Goal: Use online tool/utility: Utilize a website feature to perform a specific function

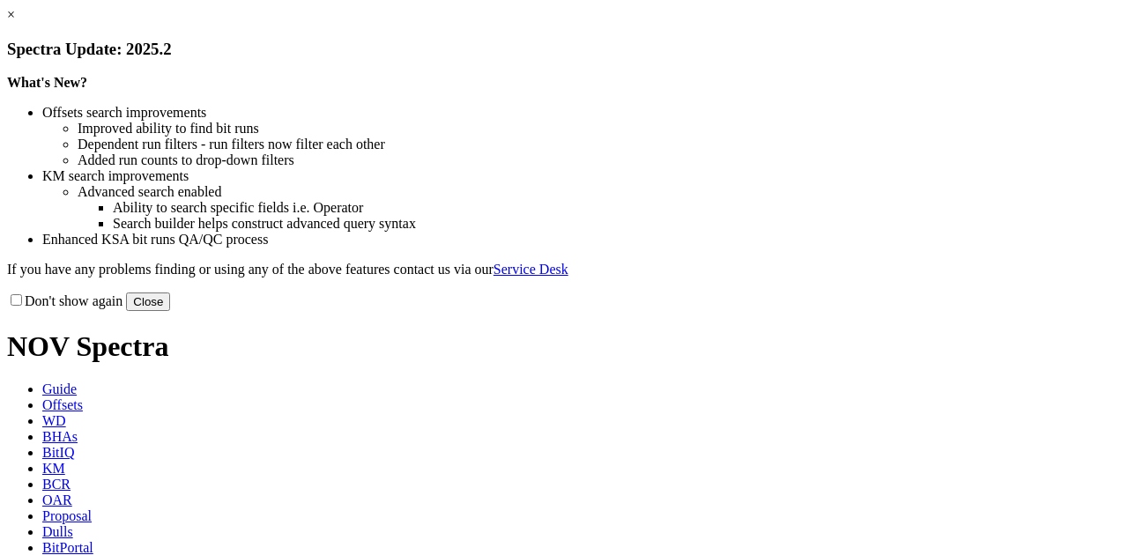
click at [170, 311] on button "Close" at bounding box center [148, 302] width 44 height 19
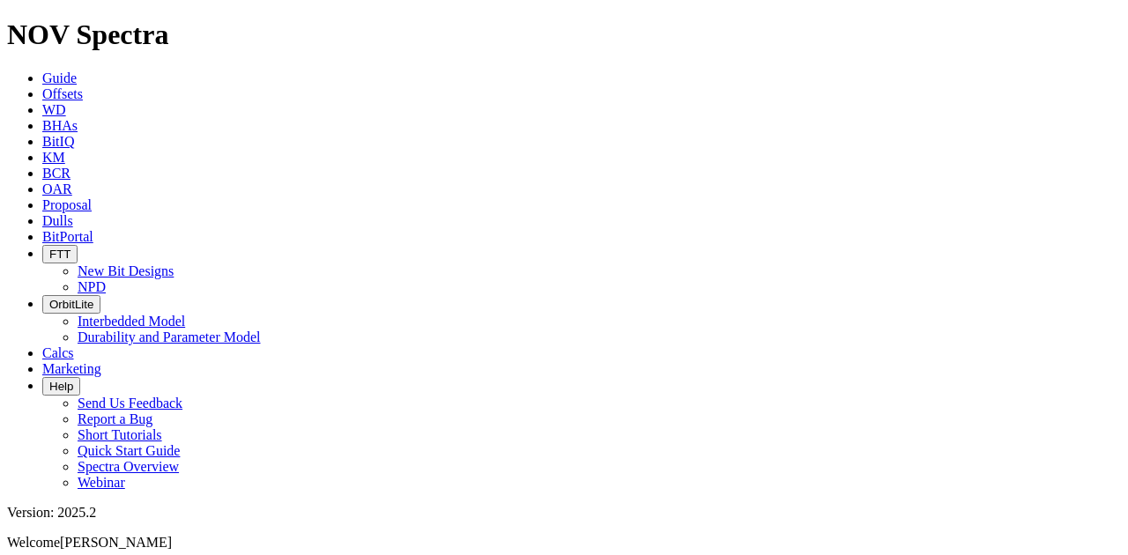
click at [74, 346] on span "Calcs" at bounding box center [58, 353] width 32 height 15
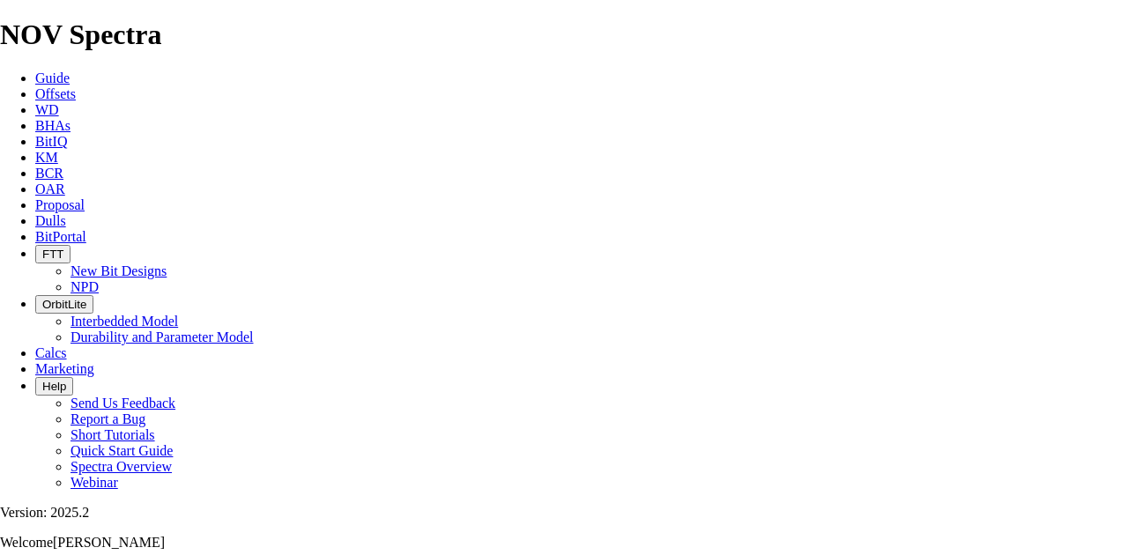
type input "12.25"
type input "900"
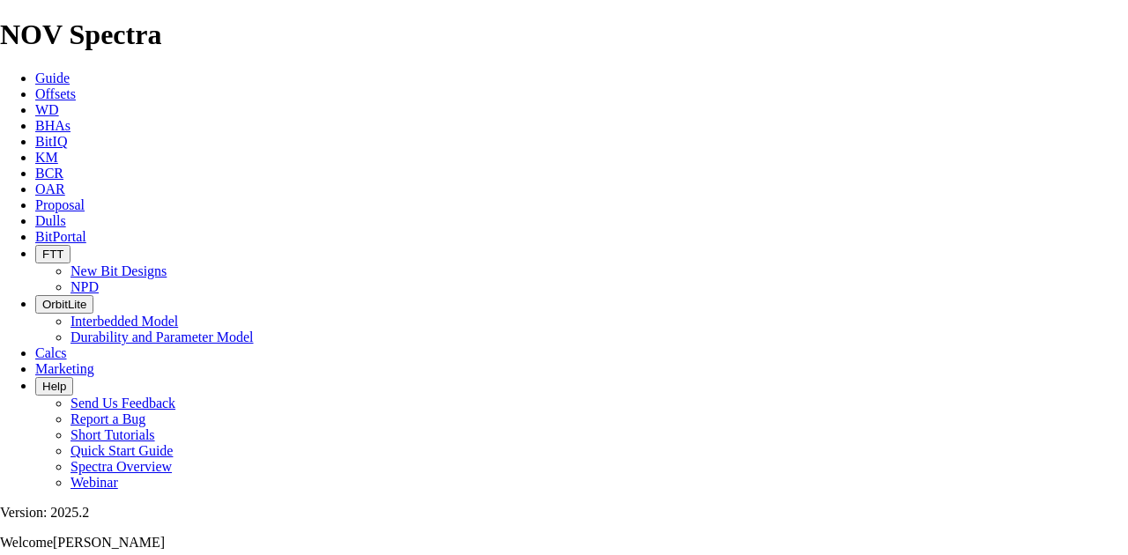
type input "8.34"
drag, startPoint x: 402, startPoint y: 465, endPoint x: 416, endPoint y: 465, distance: 14.1
drag, startPoint x: 418, startPoint y: 465, endPoint x: 435, endPoint y: 465, distance: 17.7
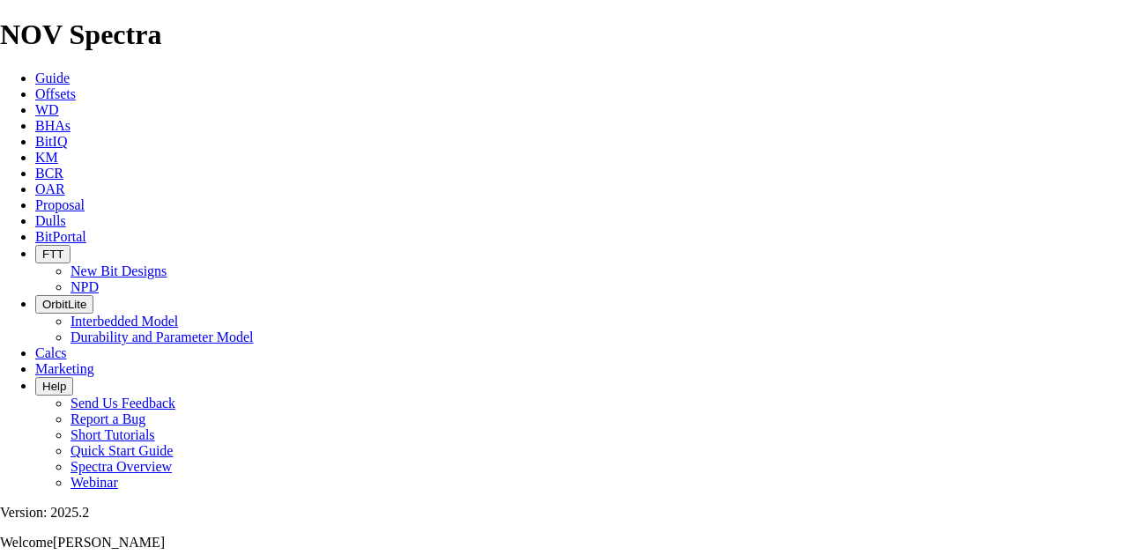
type input "9"
select select "number:12"
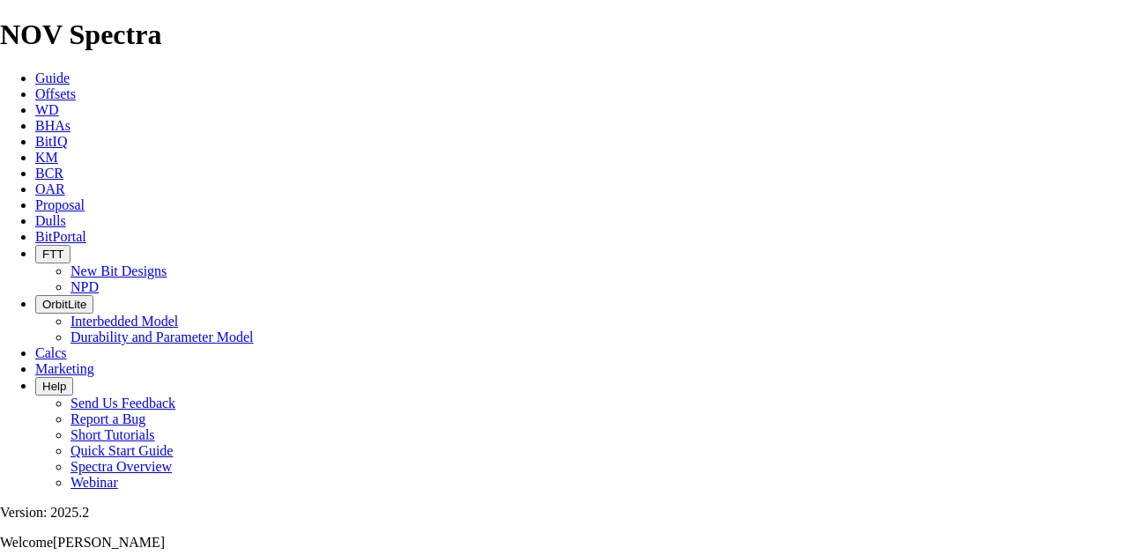
select select "number:12"
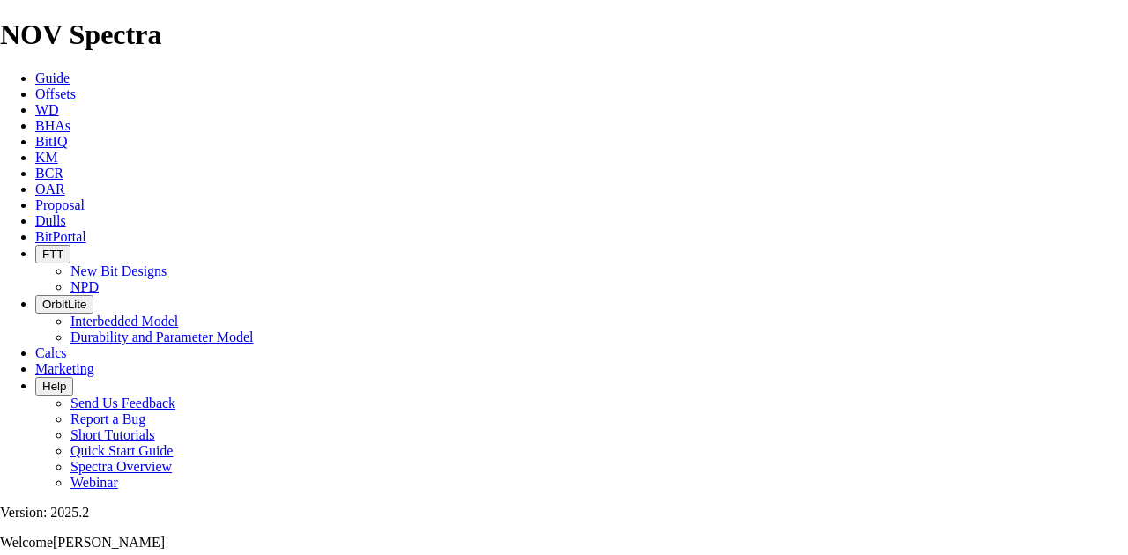
select select "number:12"
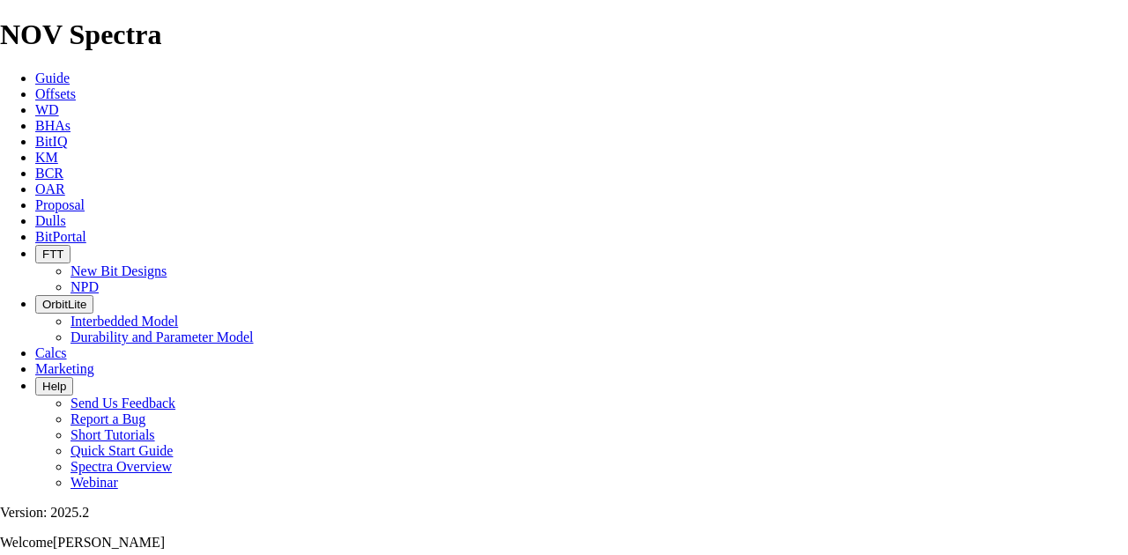
scroll to position [58, 0]
